Goal: Find specific page/section: Find specific page/section

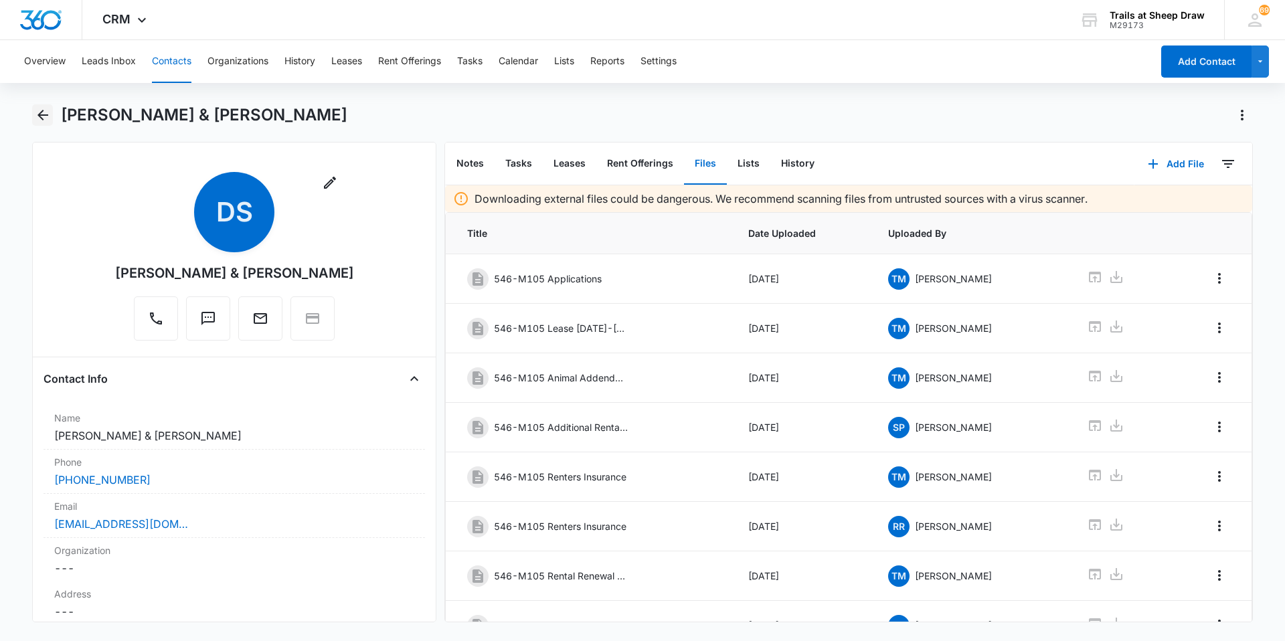
click at [39, 111] on icon "Back" at bounding box center [43, 115] width 16 height 16
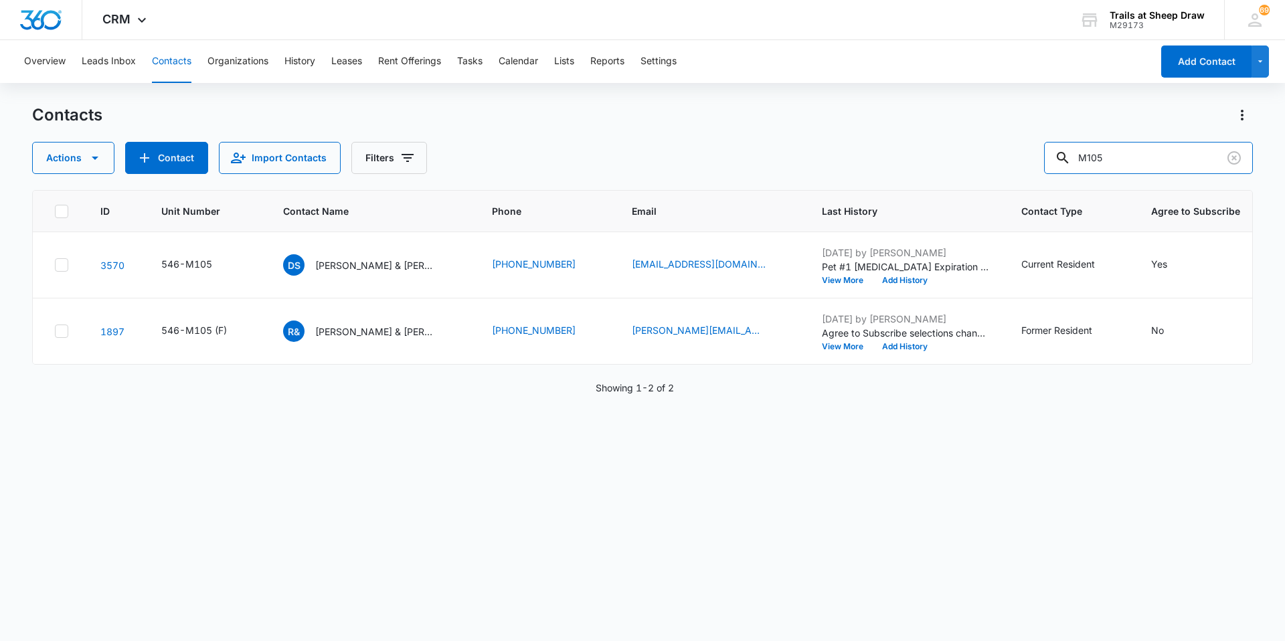
drag, startPoint x: 1151, startPoint y: 156, endPoint x: 1009, endPoint y: 180, distance: 143.9
click at [1009, 180] on div "Contacts Actions Contact Import Contacts Filters M105 ID Unit Number Contact Na…" at bounding box center [642, 371] width 1221 height 535
click at [1094, 151] on div at bounding box center [1082, 158] width 21 height 32
click at [1120, 165] on input "text" at bounding box center [1158, 158] width 189 height 32
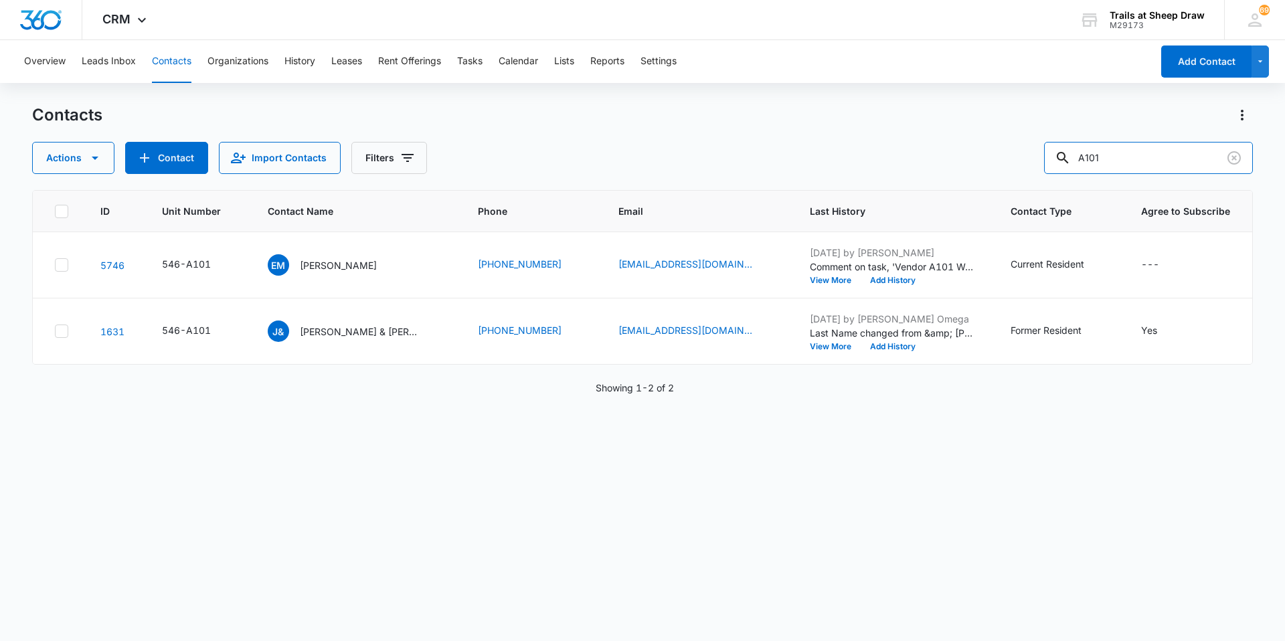
drag, startPoint x: 1132, startPoint y: 161, endPoint x: 1049, endPoint y: 151, distance: 84.3
click at [1049, 151] on div "Actions Contact Import Contacts Filters A101" at bounding box center [642, 158] width 1221 height 32
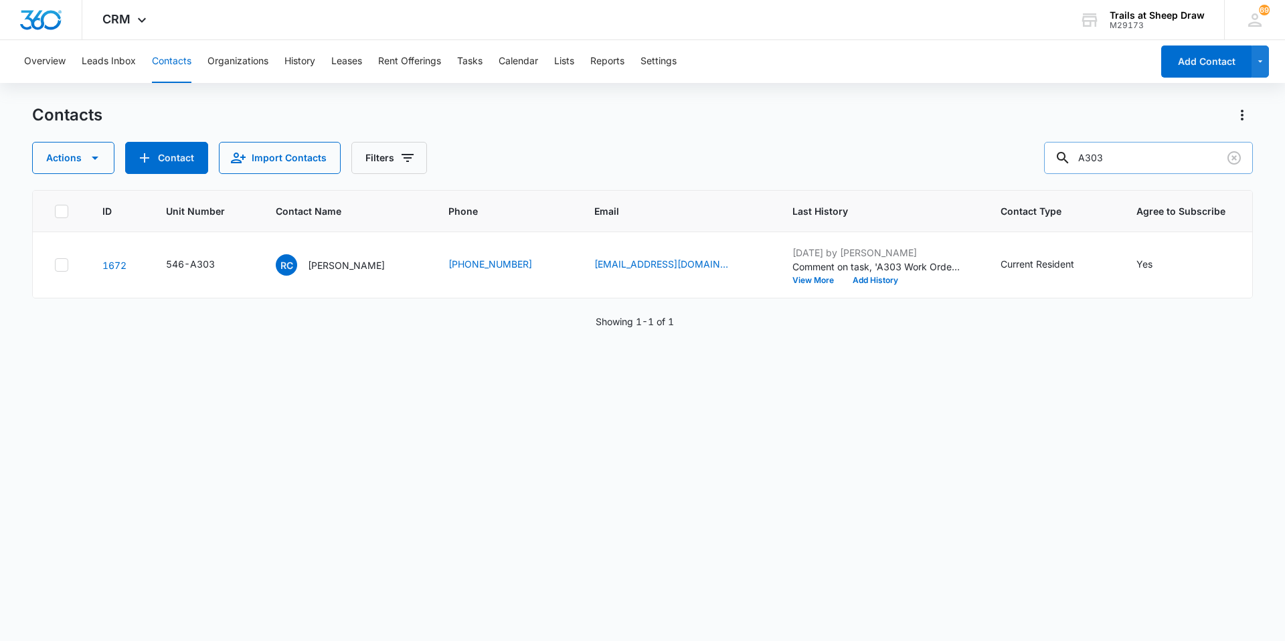
click at [1135, 153] on input "A303" at bounding box center [1148, 158] width 209 height 32
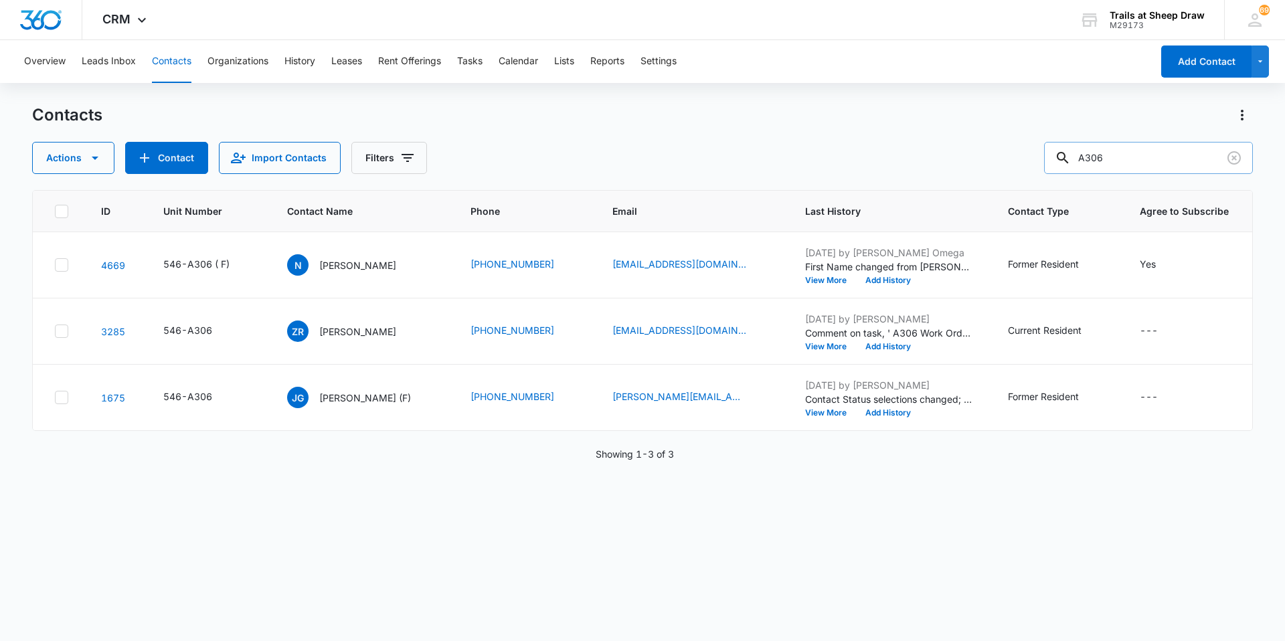
click at [1150, 141] on div "Contacts Actions Contact Import Contacts Filters A306" at bounding box center [642, 139] width 1221 height 70
drag, startPoint x: 1136, startPoint y: 152, endPoint x: 1007, endPoint y: 150, distance: 128.5
click at [1007, 150] on div "Actions Contact Import Contacts Filters A306" at bounding box center [642, 158] width 1221 height 32
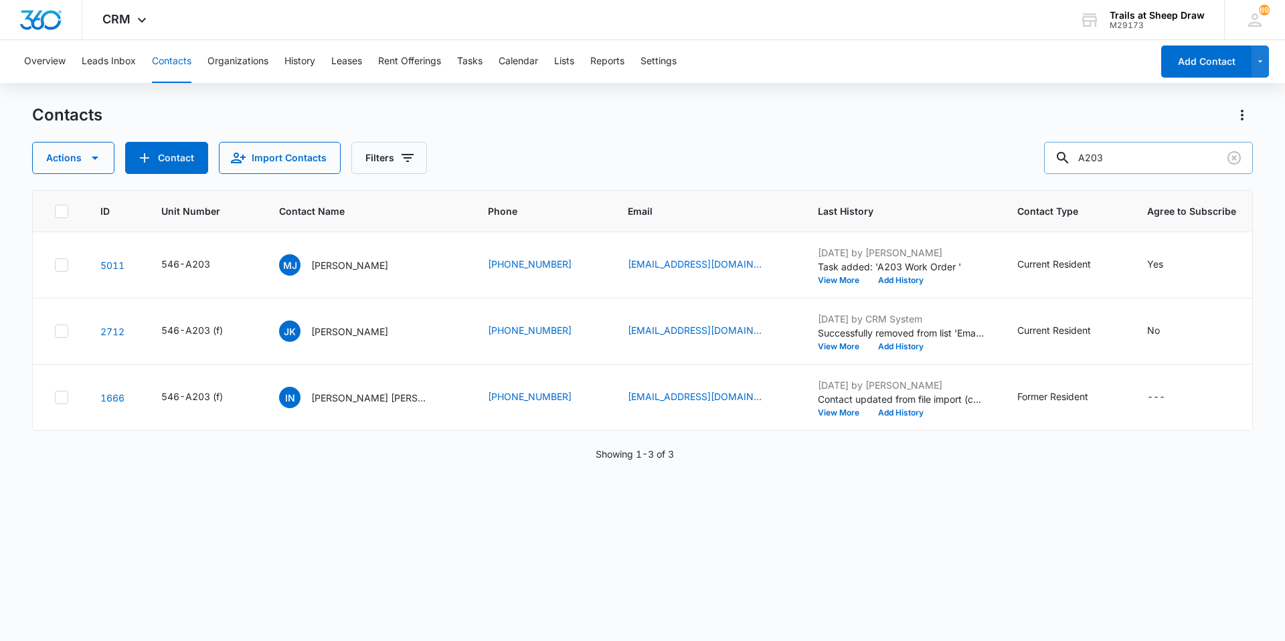
drag, startPoint x: 1121, startPoint y: 148, endPoint x: 1058, endPoint y: 166, distance: 65.5
click at [1058, 166] on input "A203" at bounding box center [1148, 158] width 209 height 32
type input "B105"
drag, startPoint x: 1131, startPoint y: 157, endPoint x: 1032, endPoint y: 175, distance: 100.6
click at [1032, 175] on div "Contacts Actions Contact Import Contacts Filters B105 ID Unit Number Contact Na…" at bounding box center [642, 371] width 1221 height 535
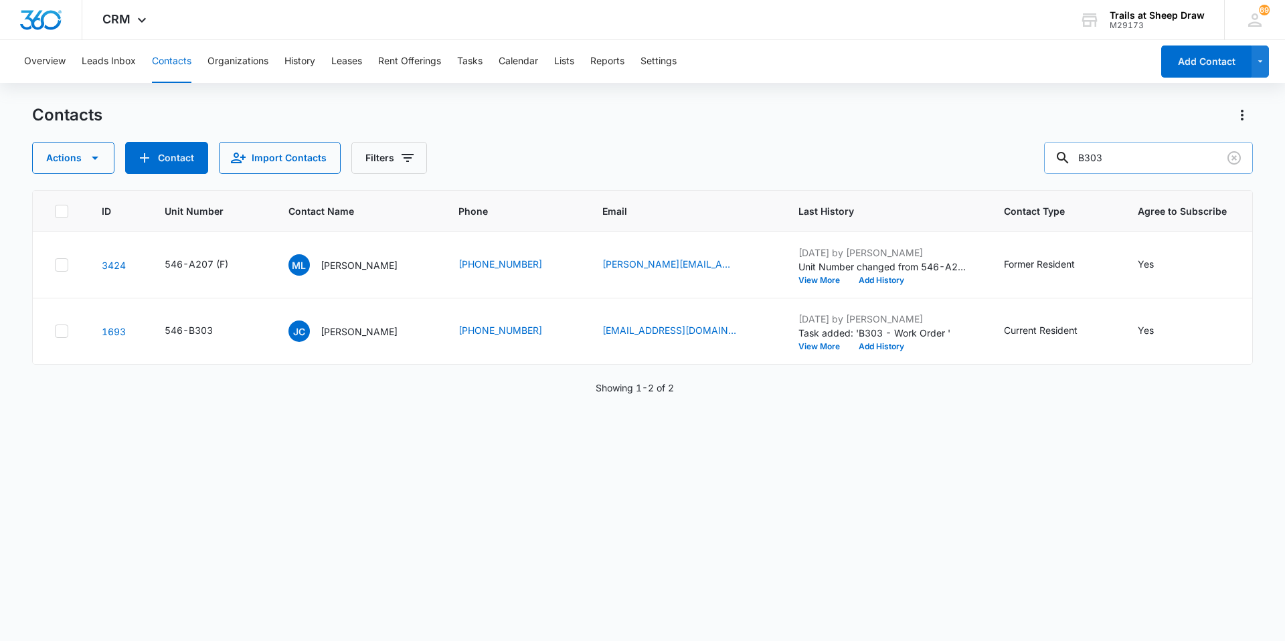
drag, startPoint x: 1157, startPoint y: 159, endPoint x: 1111, endPoint y: 171, distance: 47.1
click at [1111, 171] on input "B303" at bounding box center [1148, 158] width 209 height 32
type input "B304"
click at [1155, 153] on input "B304" at bounding box center [1148, 158] width 209 height 32
drag, startPoint x: 1146, startPoint y: 162, endPoint x: 983, endPoint y: 166, distance: 162.7
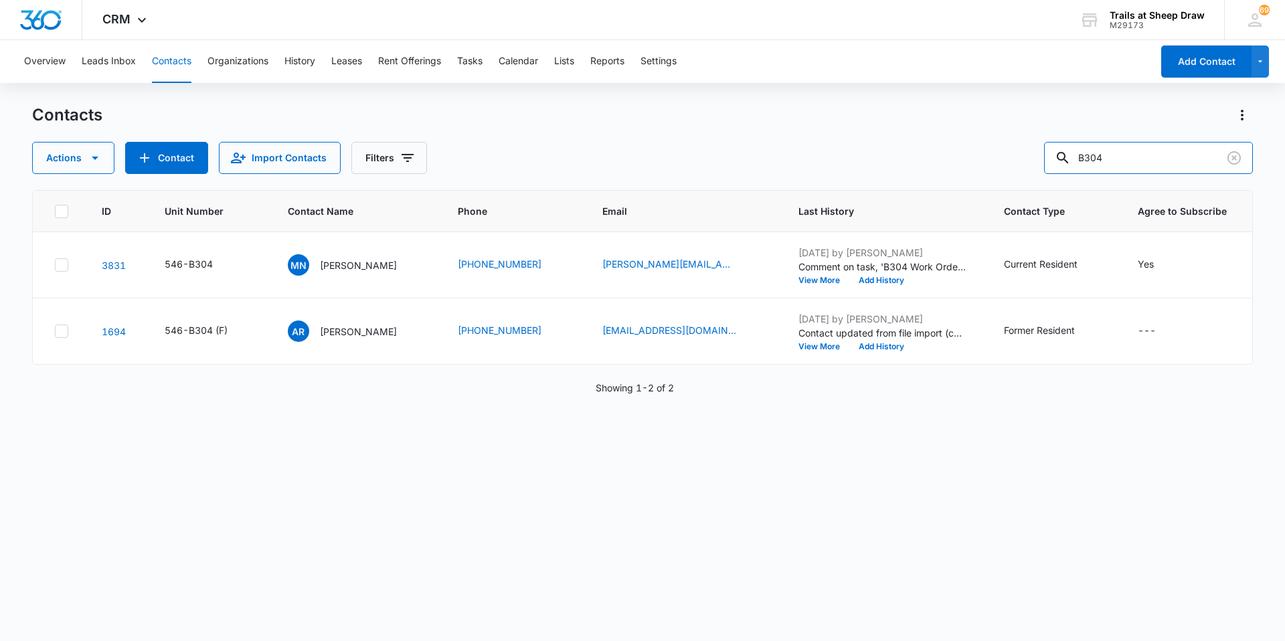
click at [983, 166] on div "Actions Contact Import Contacts Filters B304" at bounding box center [642, 158] width 1221 height 32
type input "C201"
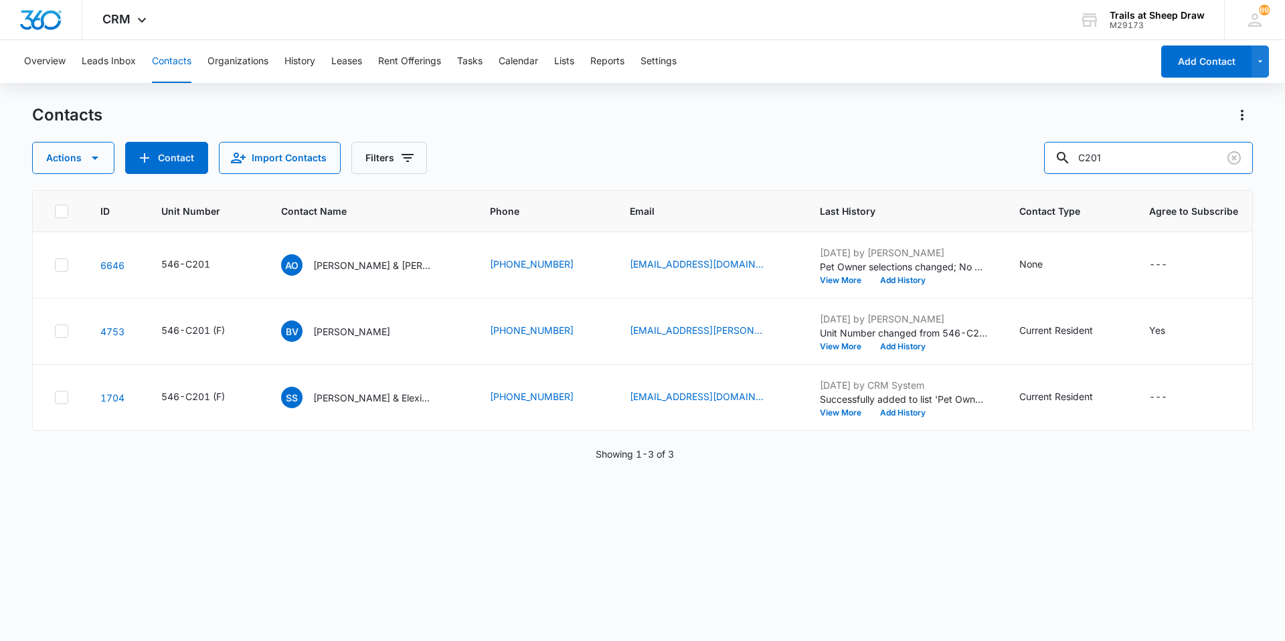
drag, startPoint x: 1155, startPoint y: 169, endPoint x: 861, endPoint y: 176, distance: 293.9
click at [862, 174] on div "Contacts Actions Contact Import Contacts Filters C201 ID Unit Number Contact Na…" at bounding box center [642, 371] width 1221 height 535
type input "D102"
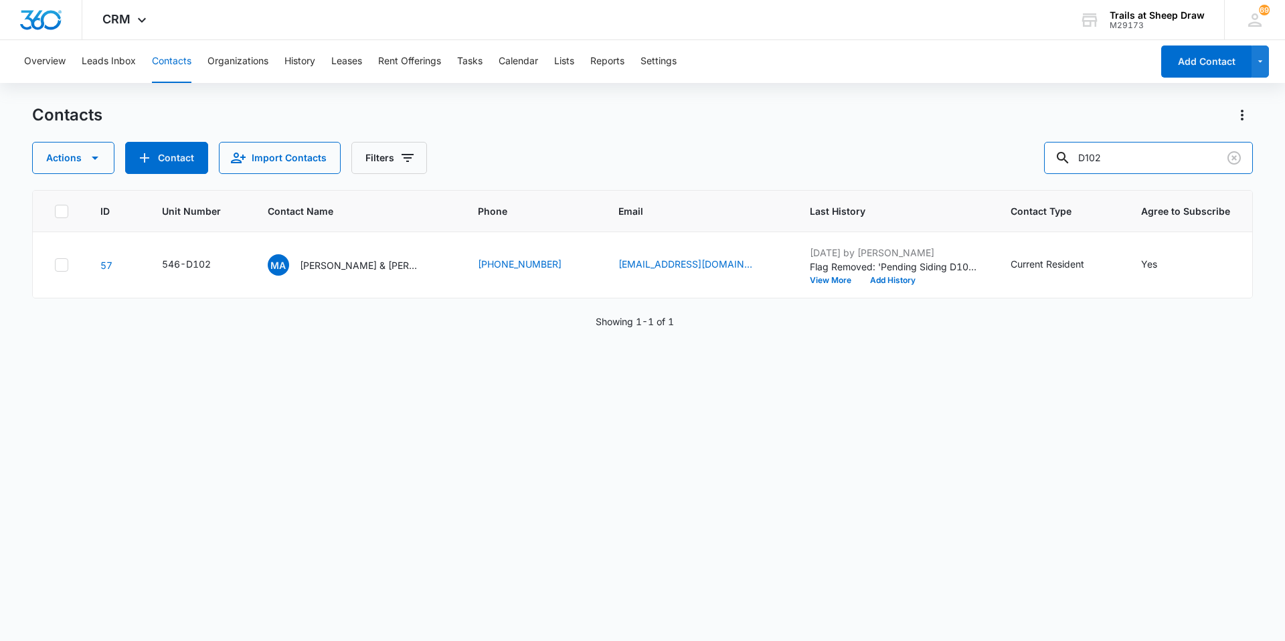
drag, startPoint x: 1164, startPoint y: 157, endPoint x: 962, endPoint y: 185, distance: 203.5
click at [968, 185] on div "Contacts Actions Contact Import Contacts Filters D102 ID Unit Number Contact Na…" at bounding box center [642, 371] width 1221 height 535
type input "E205"
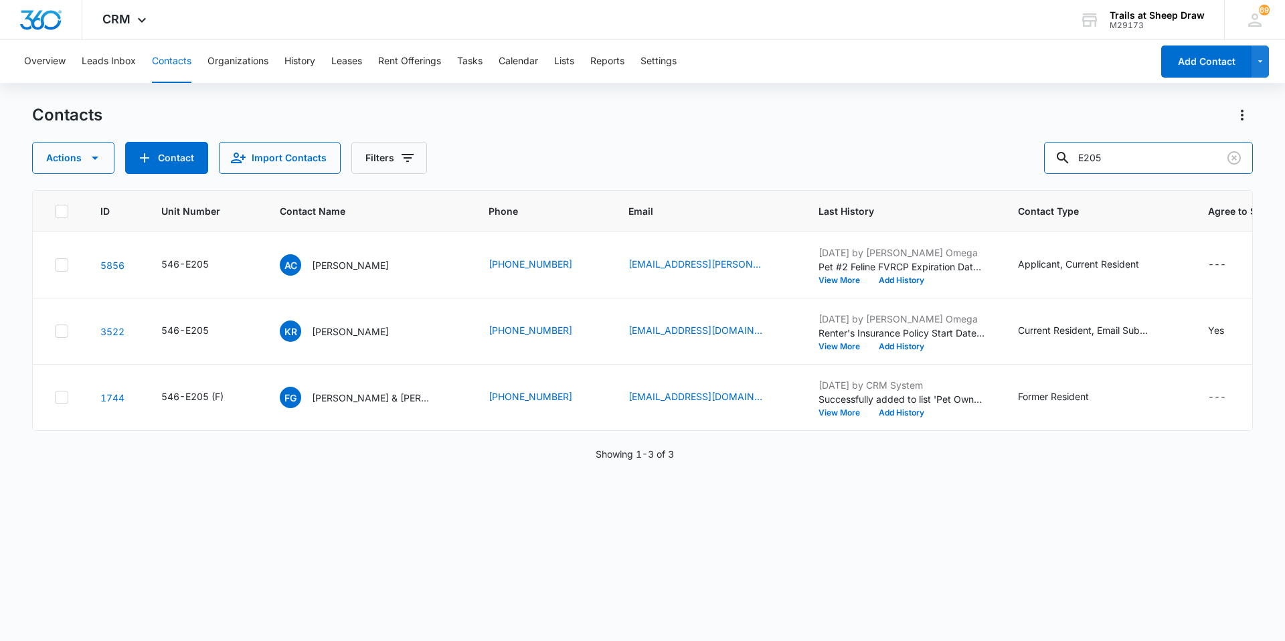
drag, startPoint x: 1160, startPoint y: 165, endPoint x: 999, endPoint y: 178, distance: 161.2
click at [999, 177] on div "Contacts Actions Contact Import Contacts Filters E205 ID Unit Number Contact Na…" at bounding box center [642, 371] width 1221 height 535
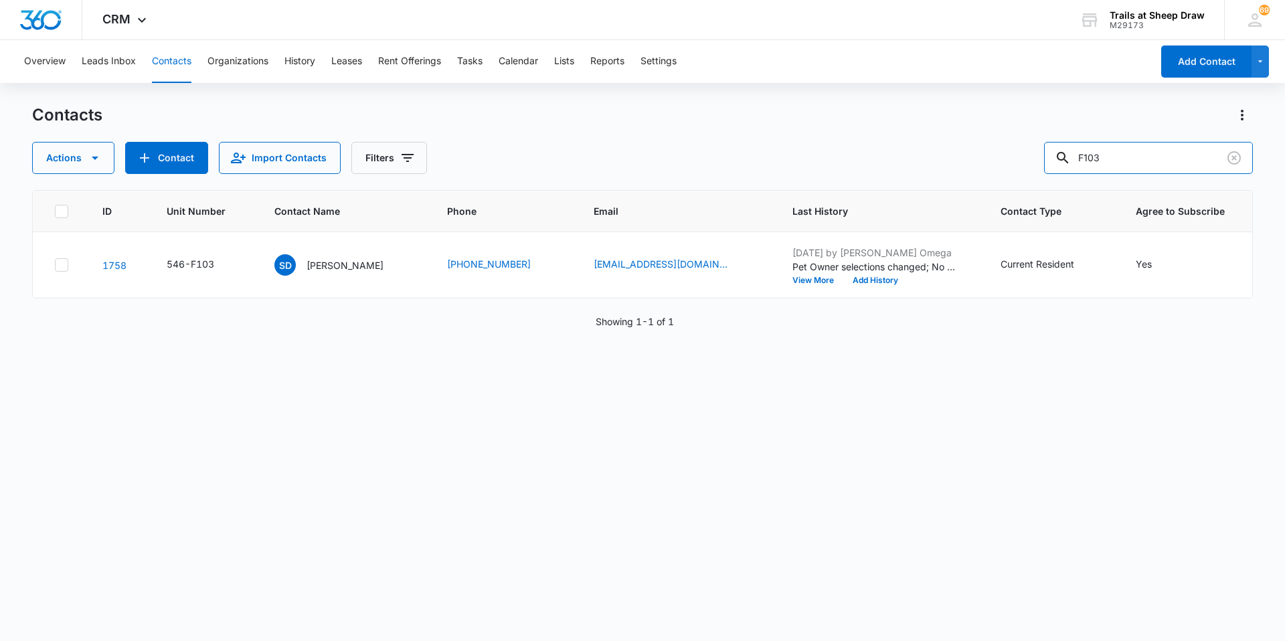
drag, startPoint x: 1098, startPoint y: 163, endPoint x: 1011, endPoint y: 172, distance: 87.5
click at [1013, 172] on div "Actions Contact Import Contacts Filters F103" at bounding box center [642, 158] width 1221 height 32
type input "J206"
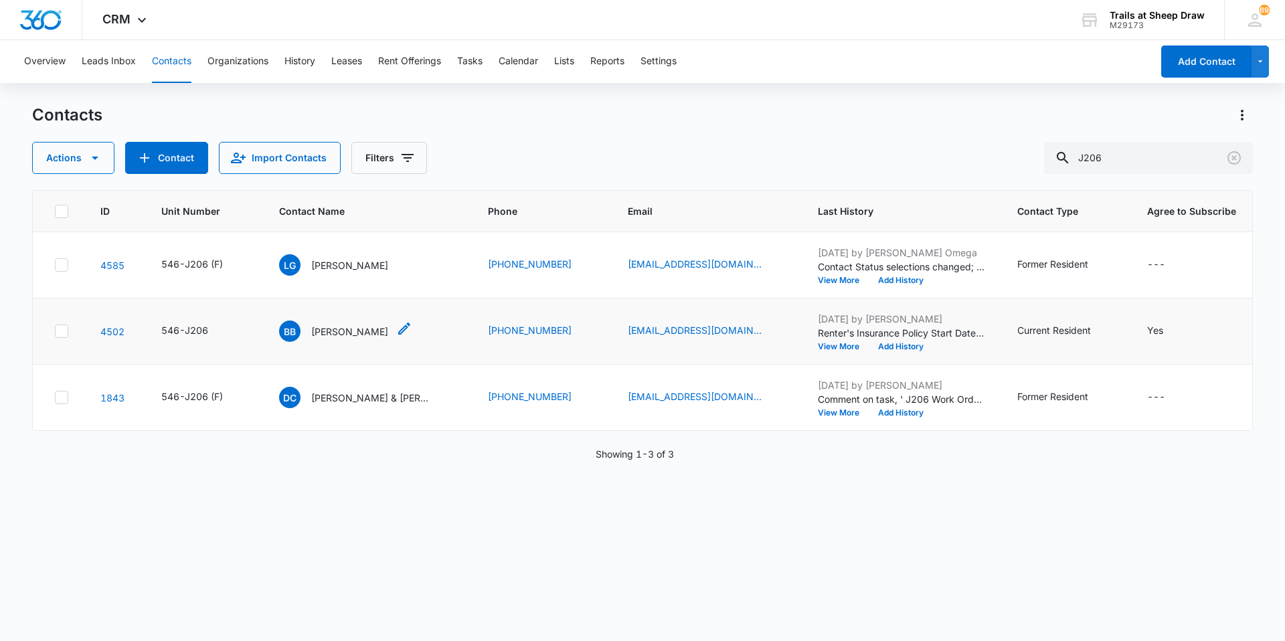
click at [358, 331] on p "[PERSON_NAME]" at bounding box center [349, 332] width 77 height 14
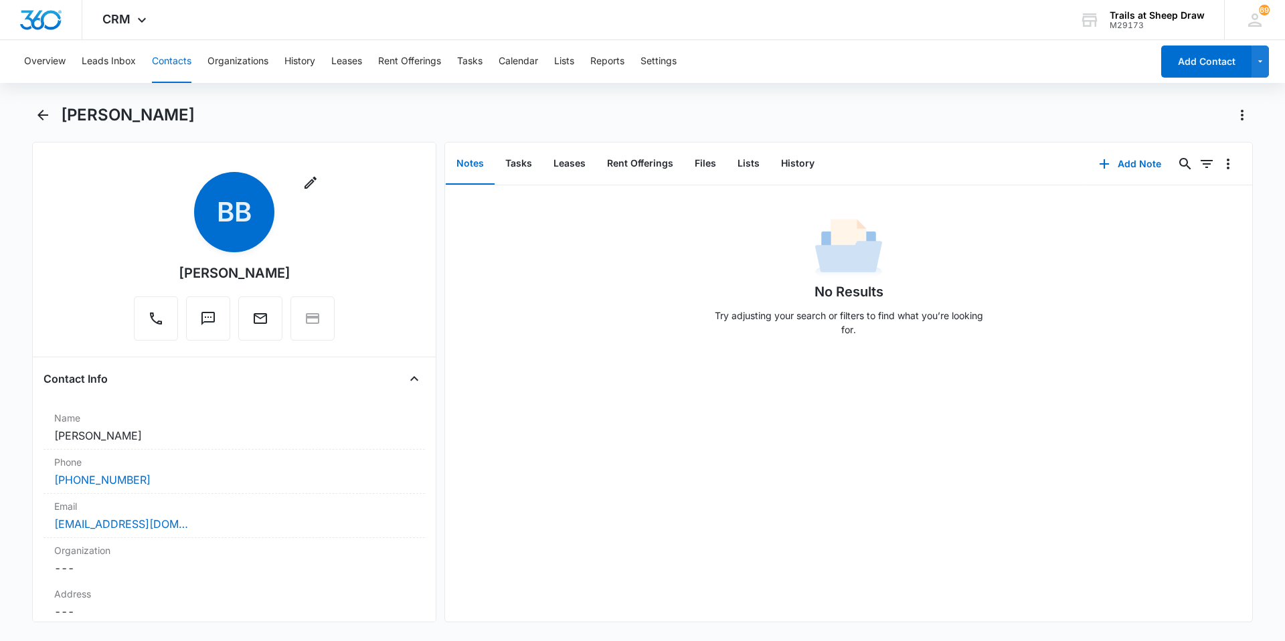
drag, startPoint x: 153, startPoint y: 439, endPoint x: 32, endPoint y: 429, distance: 121.6
click at [32, 429] on div "Remove BB [PERSON_NAME] Contact Info Name Cancel Save Changes [PERSON_NAME] Pho…" at bounding box center [234, 382] width 404 height 481
copy dd "[PERSON_NAME]"
